Goal: Check status: Check status

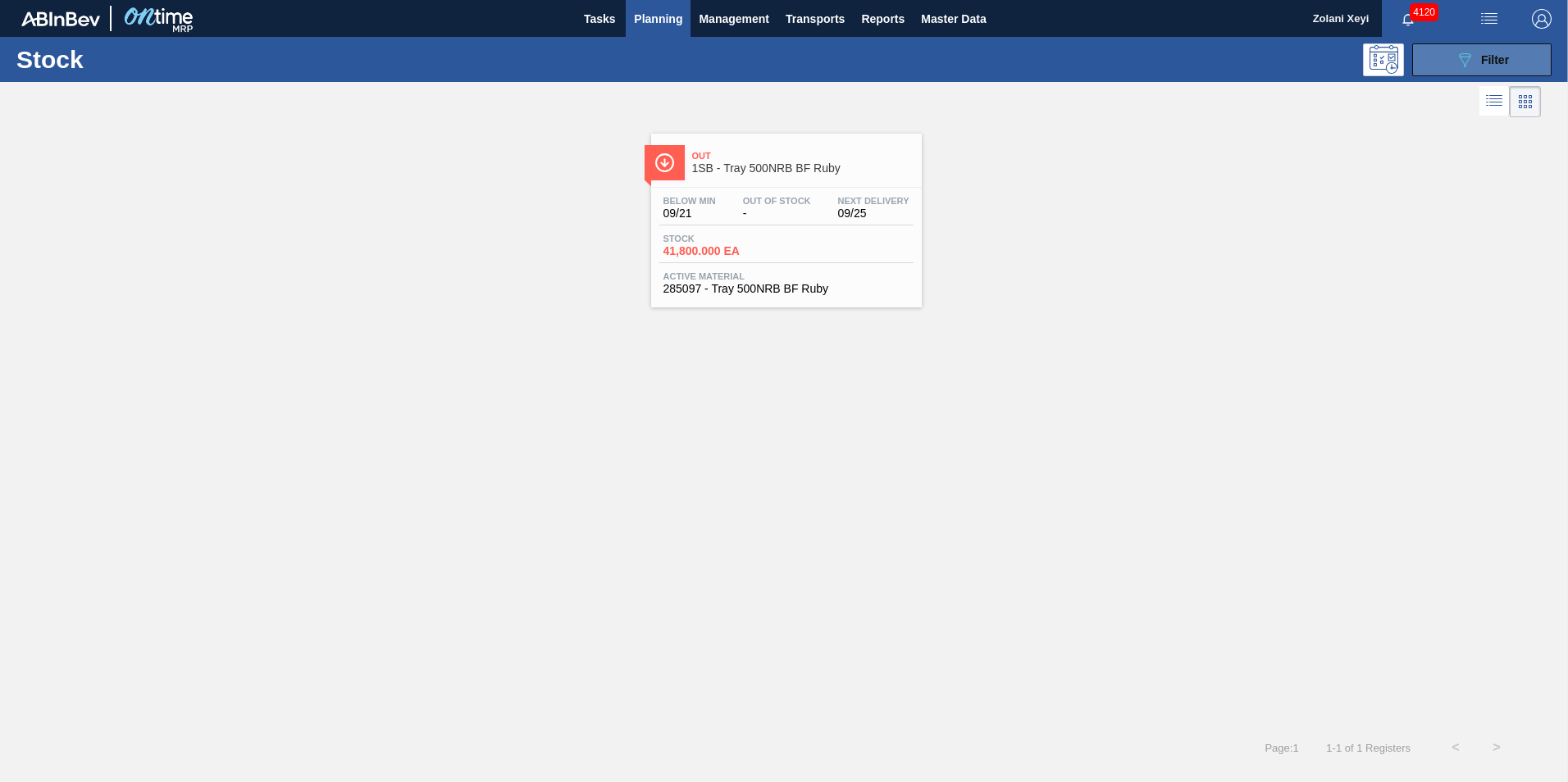
click at [1448, 60] on button "089F7B8B-B2A5-4AFE-B5C0-19BA573D28AC Filter" at bounding box center [1482, 60] width 139 height 33
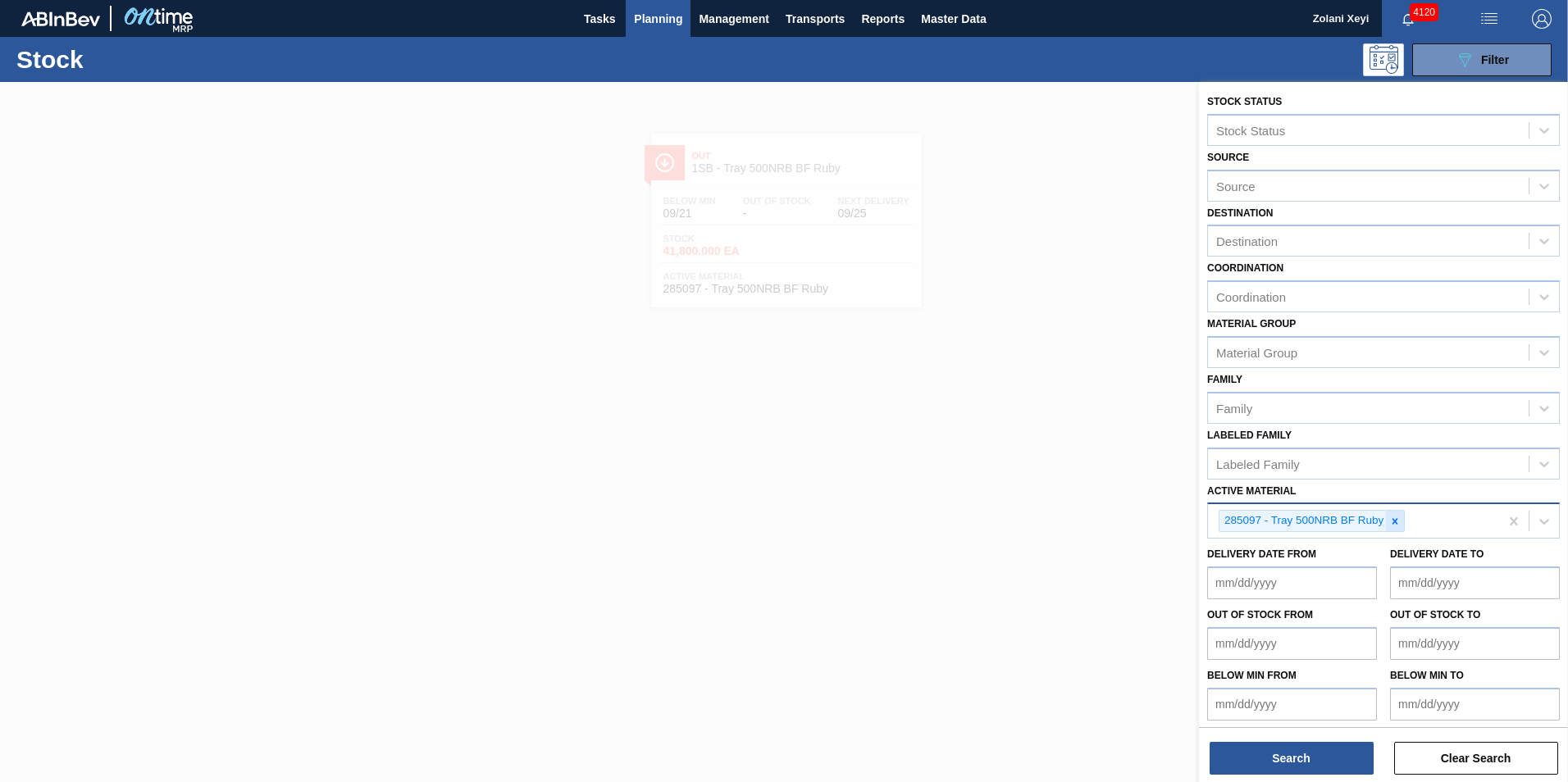
click at [1397, 521] on icon at bounding box center [1395, 521] width 11 height 11
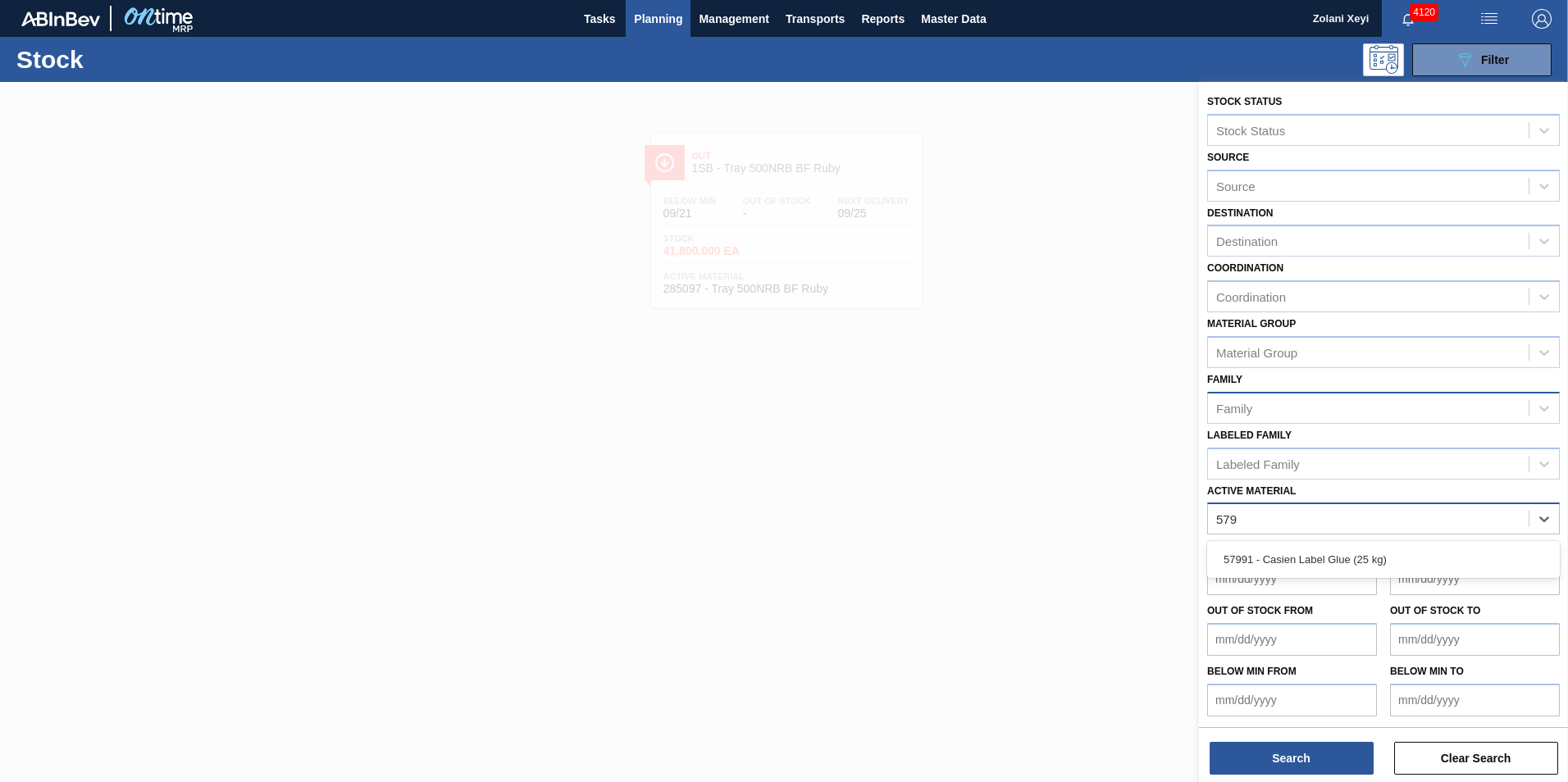
type Material "5799"
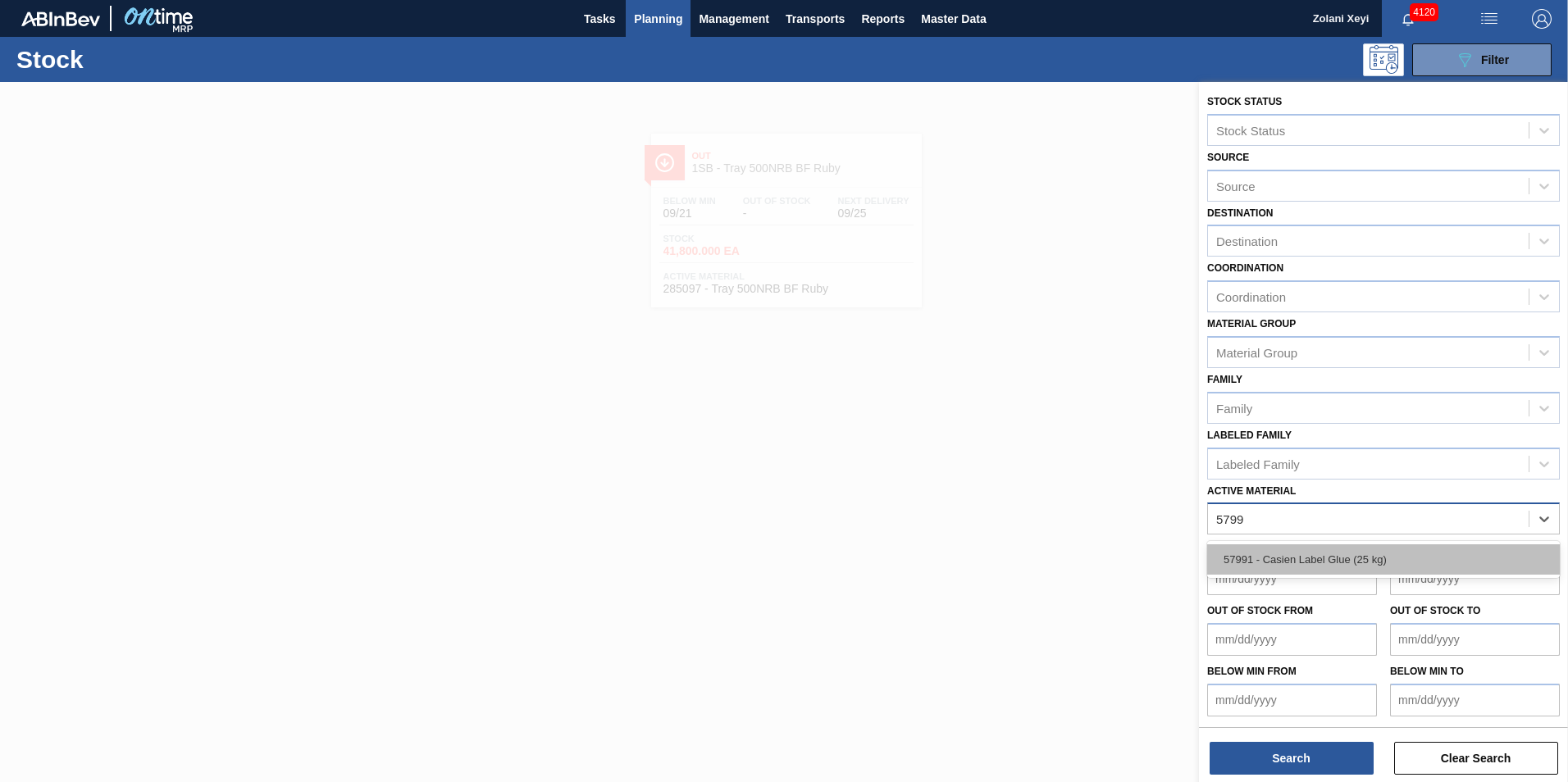
click at [1347, 556] on div "57991 - Casien Label Glue (25 kg)" at bounding box center [1383, 559] width 353 height 30
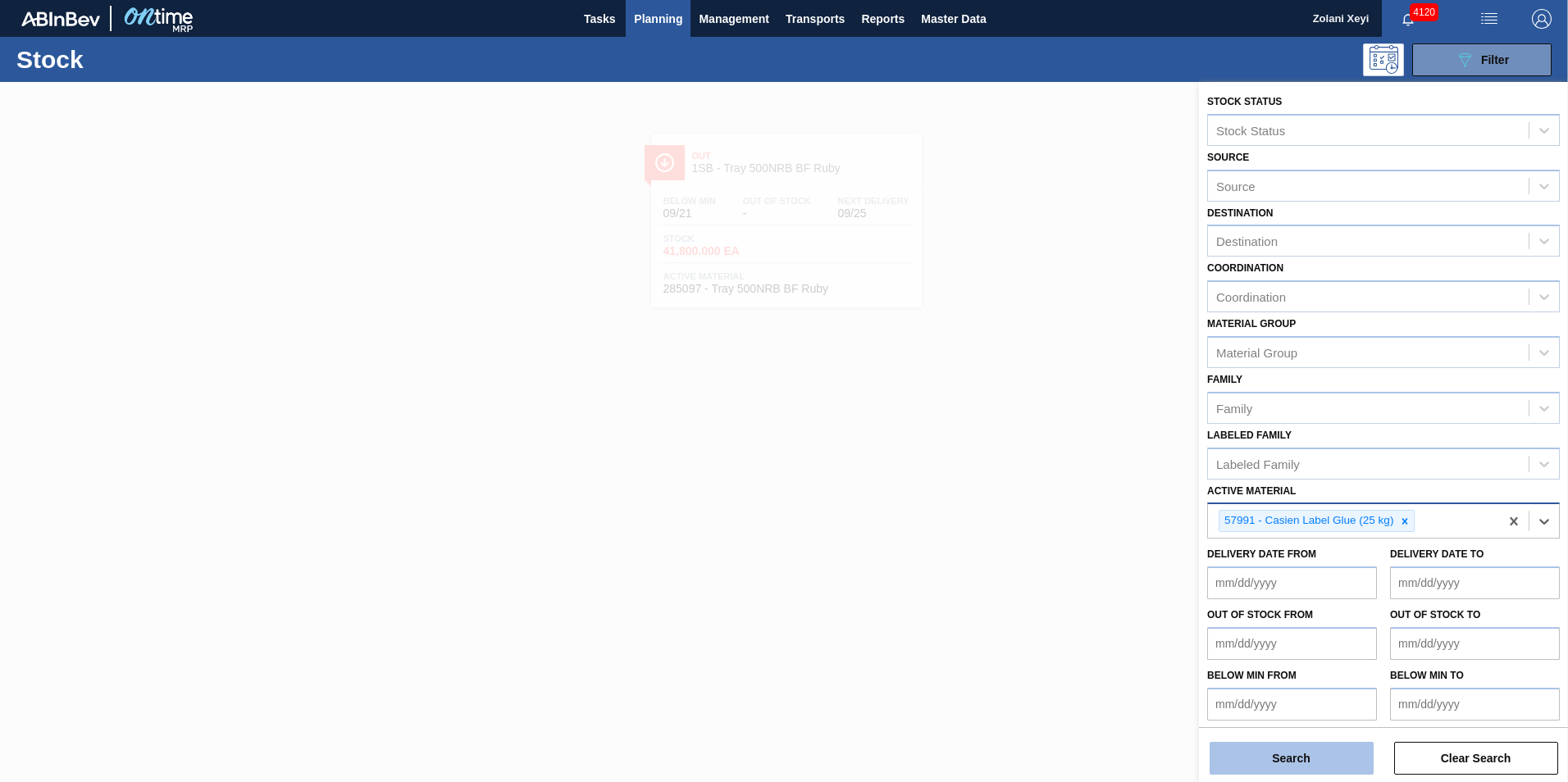
click at [1318, 757] on button "Search" at bounding box center [1292, 758] width 164 height 33
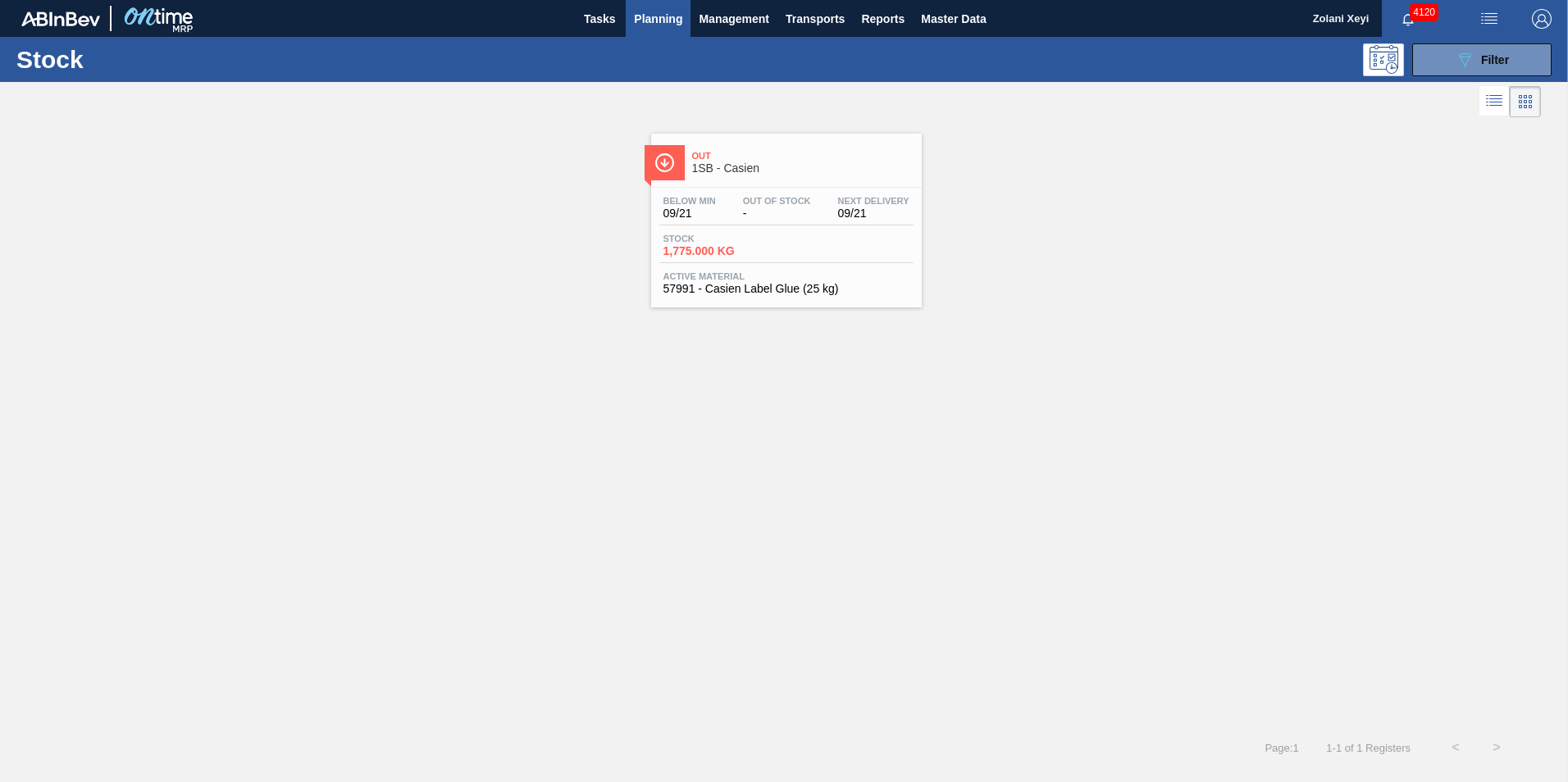
click at [780, 242] on div "Stock 1,775.000 KG" at bounding box center [720, 245] width 123 height 24
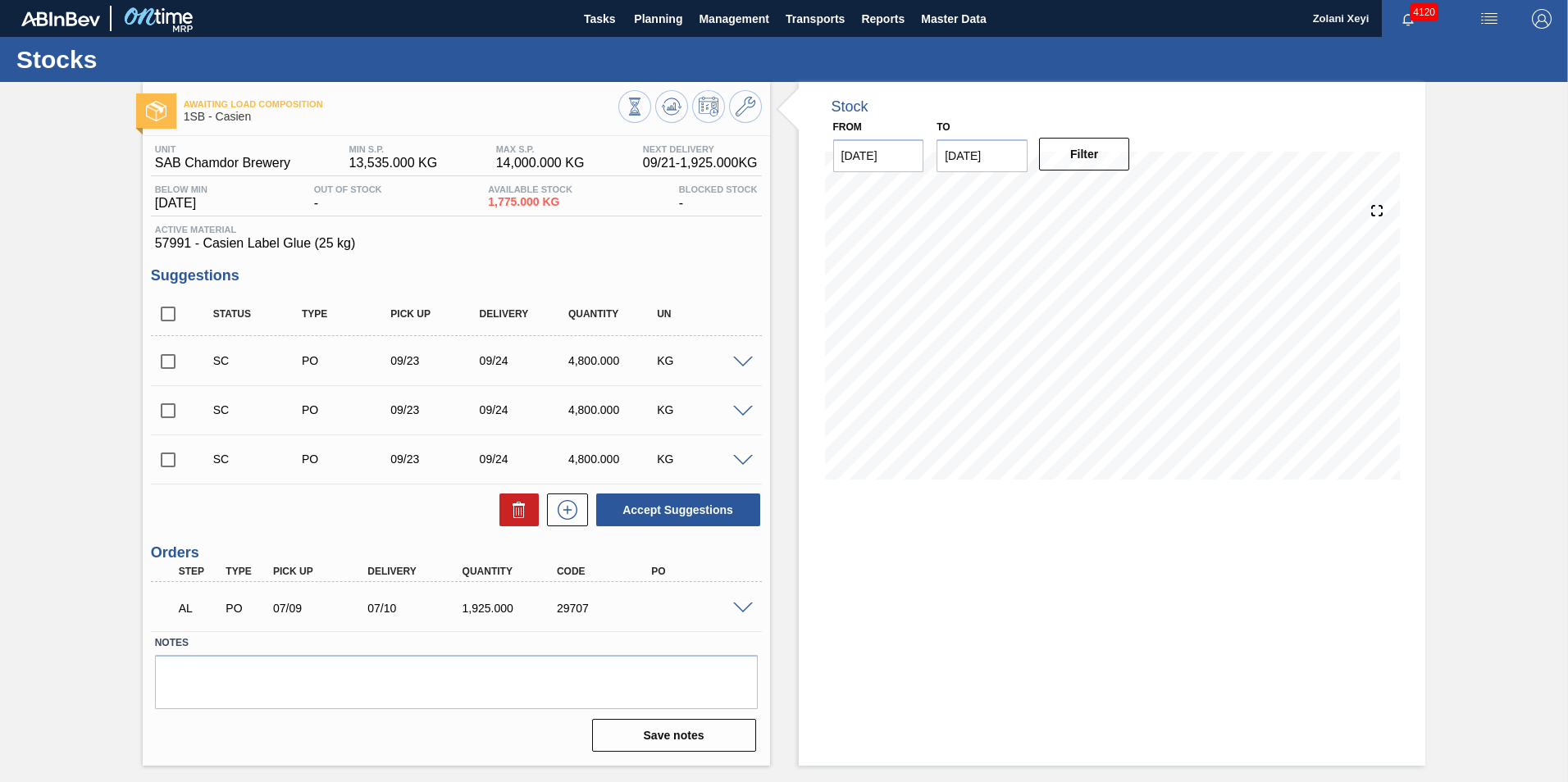
click at [167, 458] on input "checkbox" at bounding box center [168, 460] width 35 height 35
click at [693, 505] on button "Accept Suggestions" at bounding box center [679, 510] width 164 height 33
checkbox input "false"
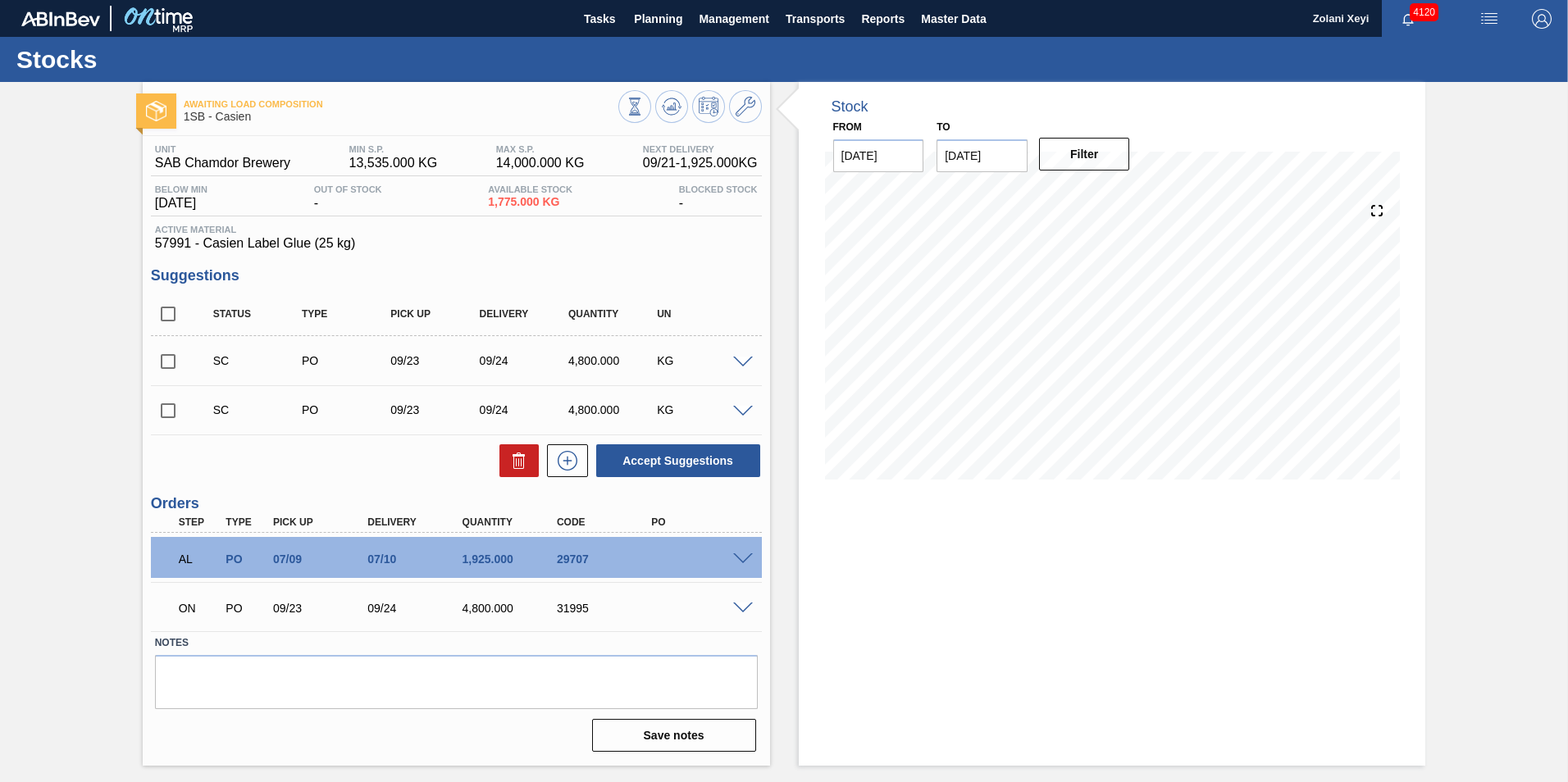
click at [744, 558] on span at bounding box center [743, 560] width 20 height 12
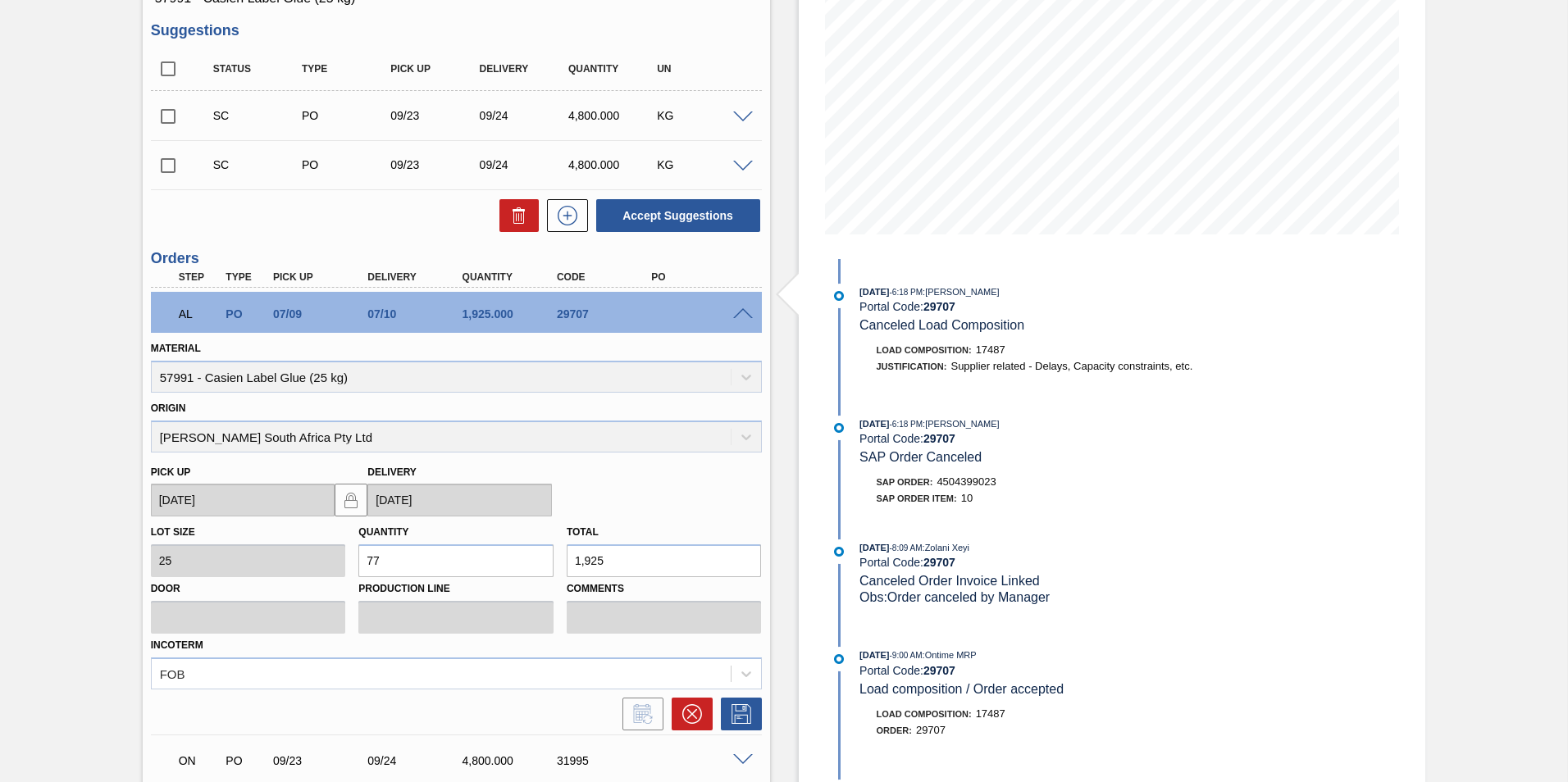
scroll to position [381, 0]
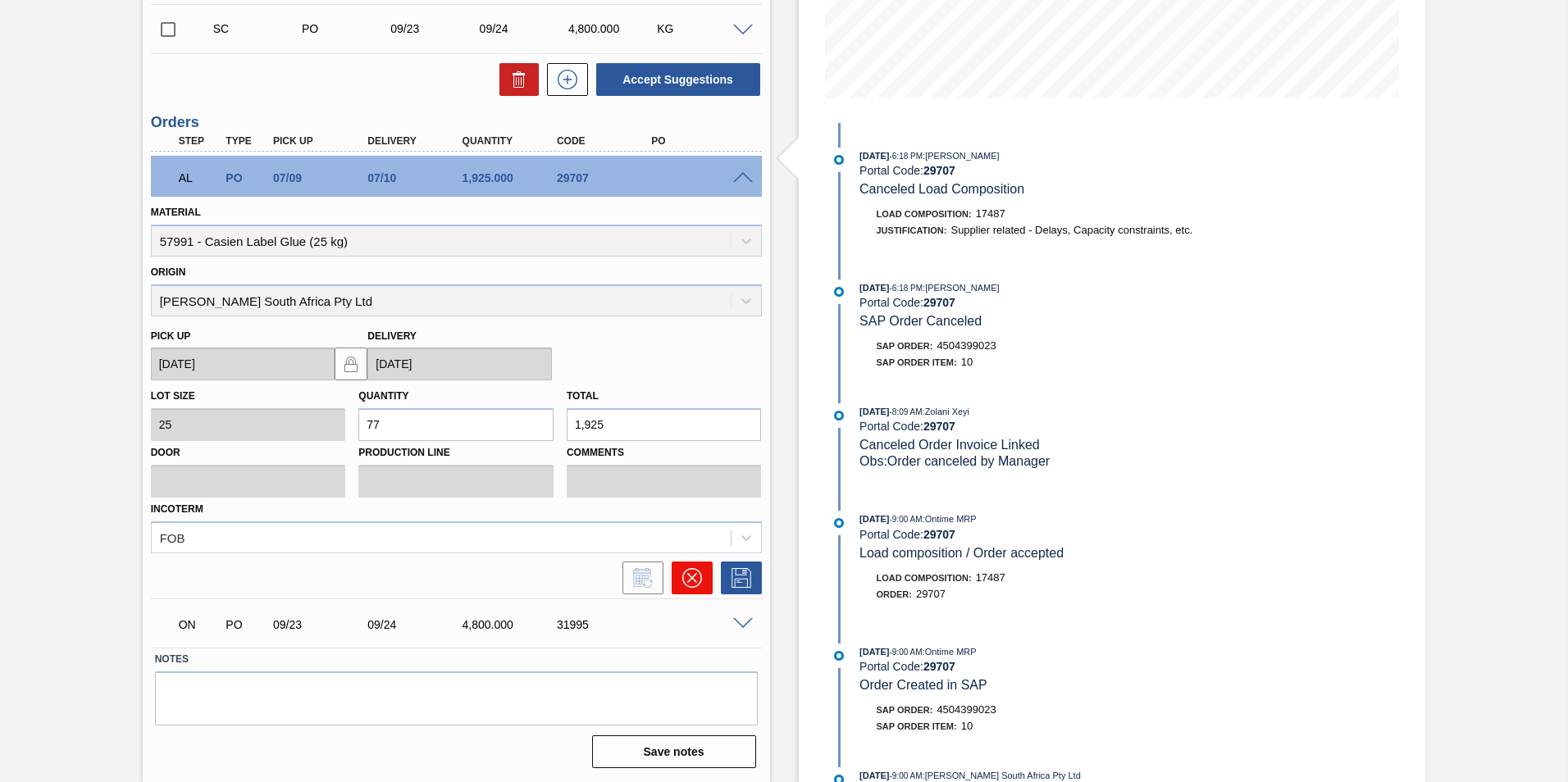
click at [689, 573] on icon at bounding box center [692, 577] width 20 height 20
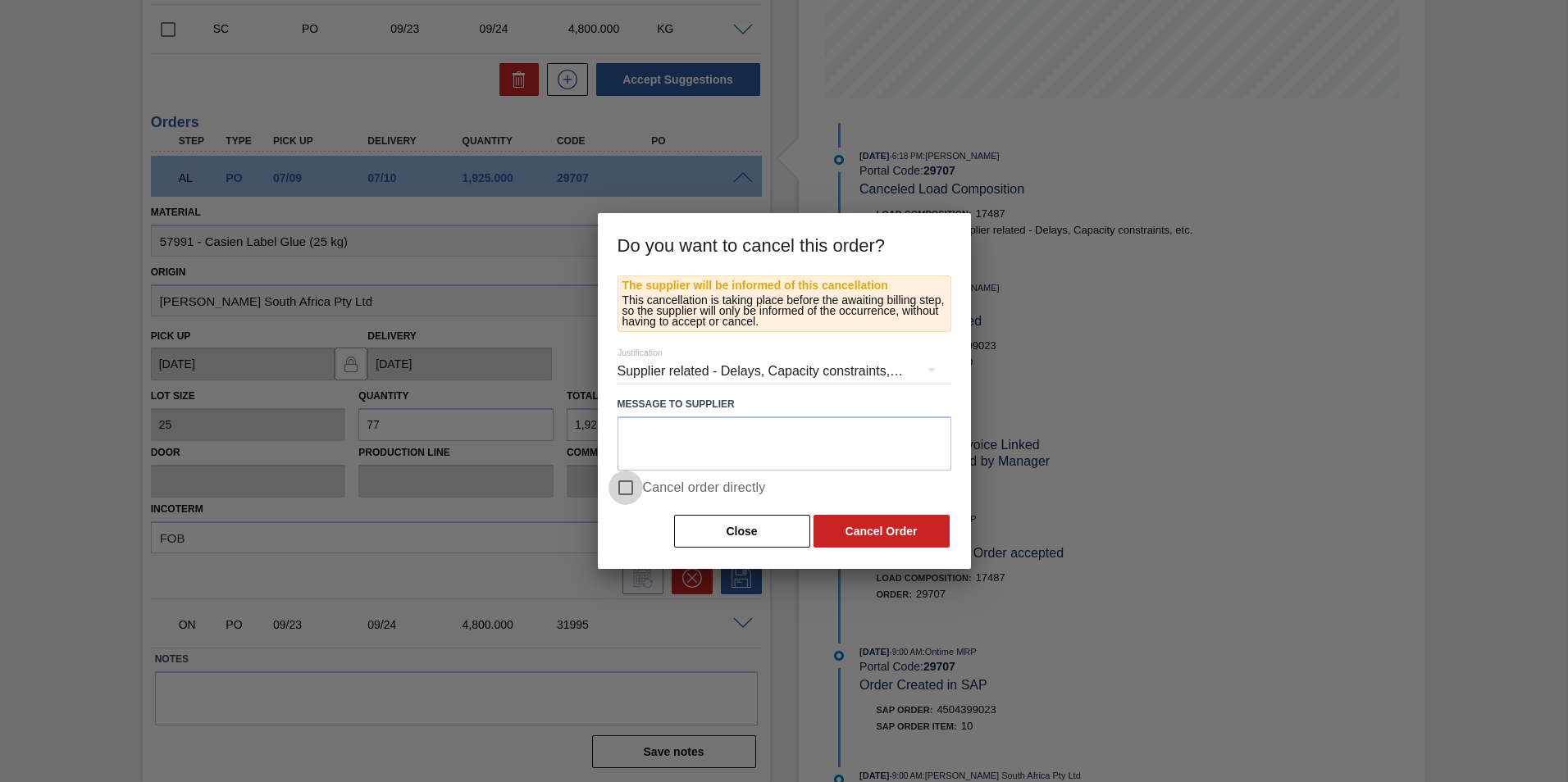
click at [623, 484] on input "Cancel order directly" at bounding box center [626, 488] width 35 height 35
checkbox input "true"
click at [893, 528] on button "Cancel Order" at bounding box center [882, 531] width 136 height 33
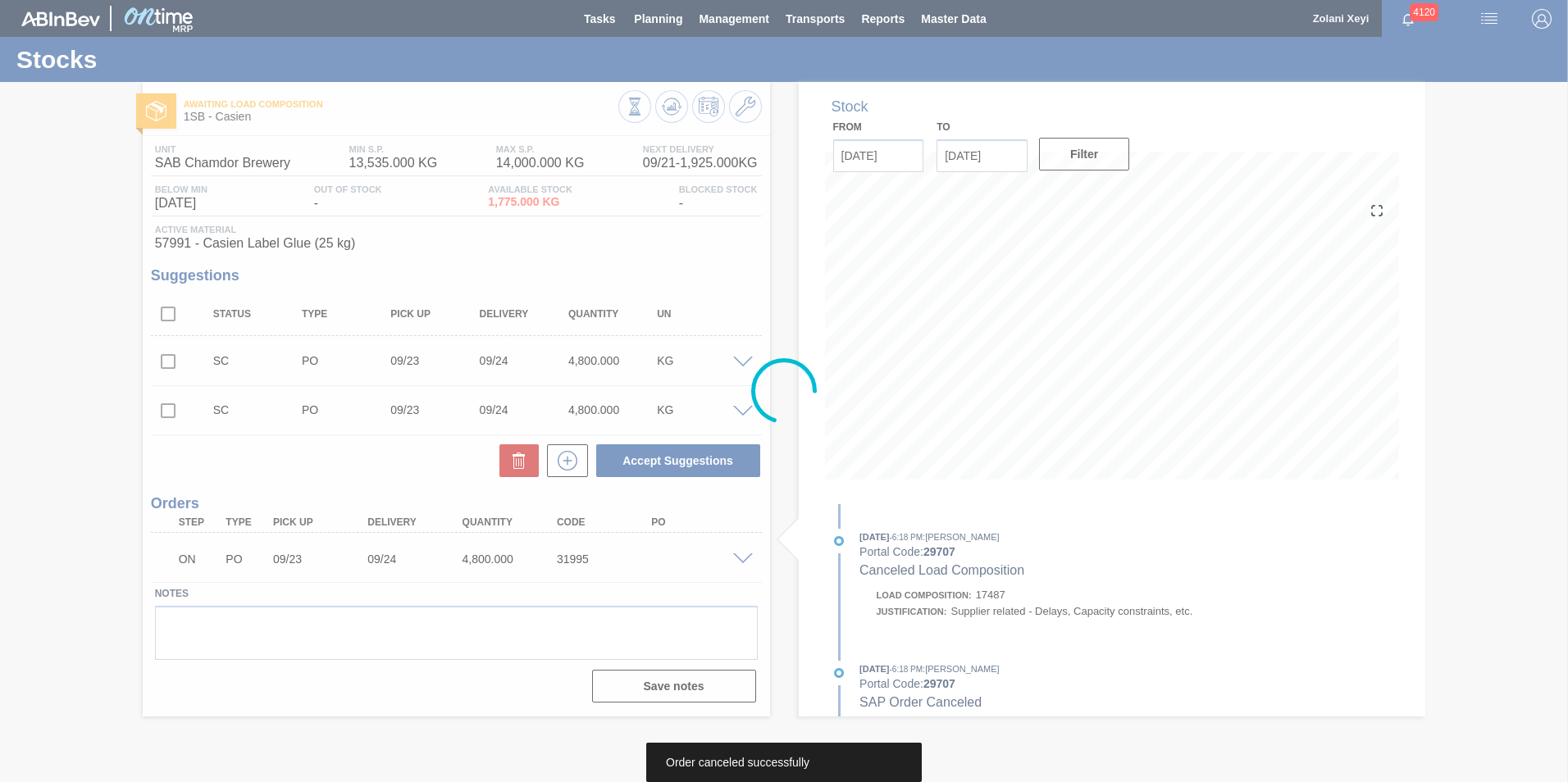
scroll to position [0, 0]
